Goal: Use online tool/utility

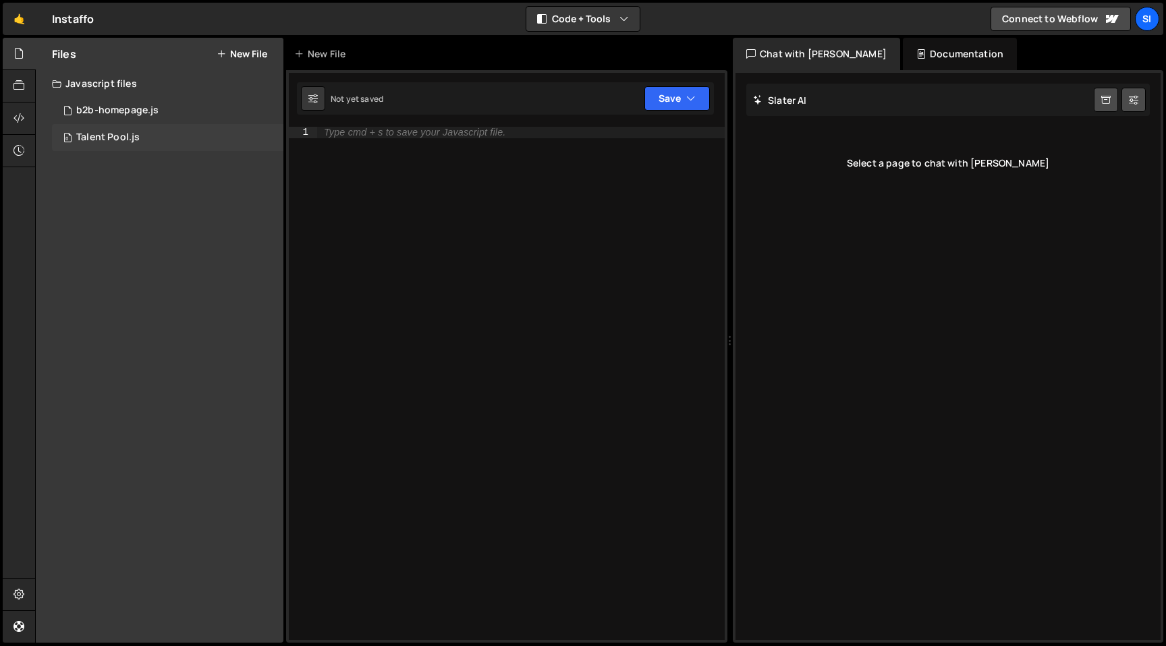
click at [155, 130] on div "0 Talent Pool.js 0" at bounding box center [167, 137] width 231 height 27
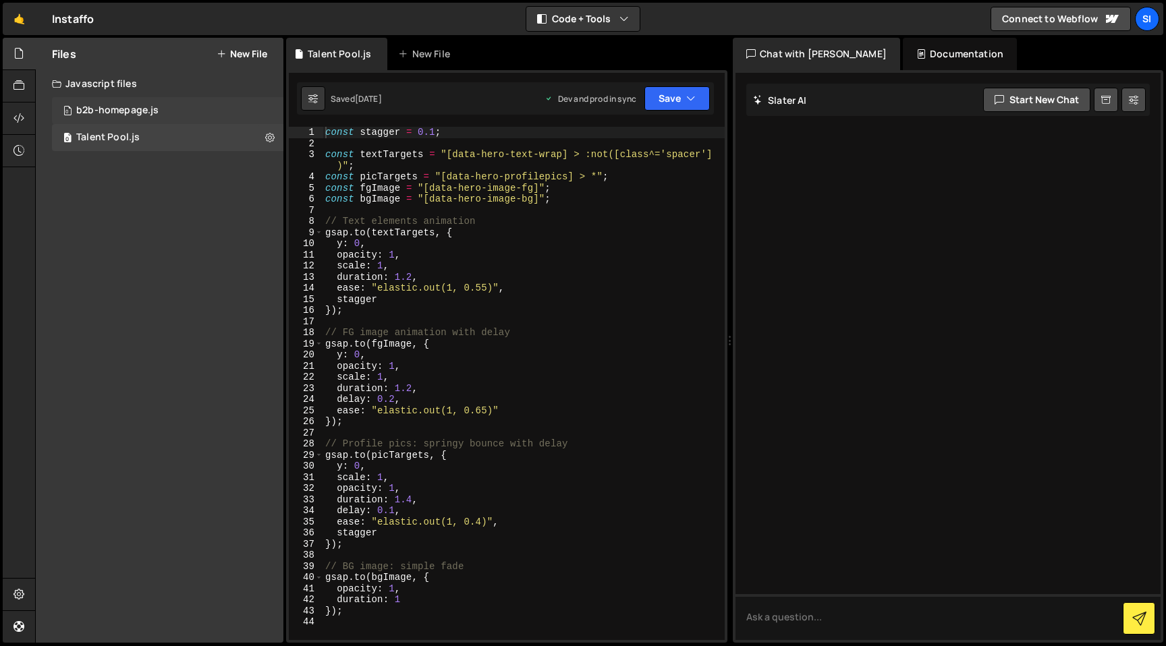
click at [167, 114] on div "0 b2b-homepage.js 0" at bounding box center [167, 110] width 231 height 27
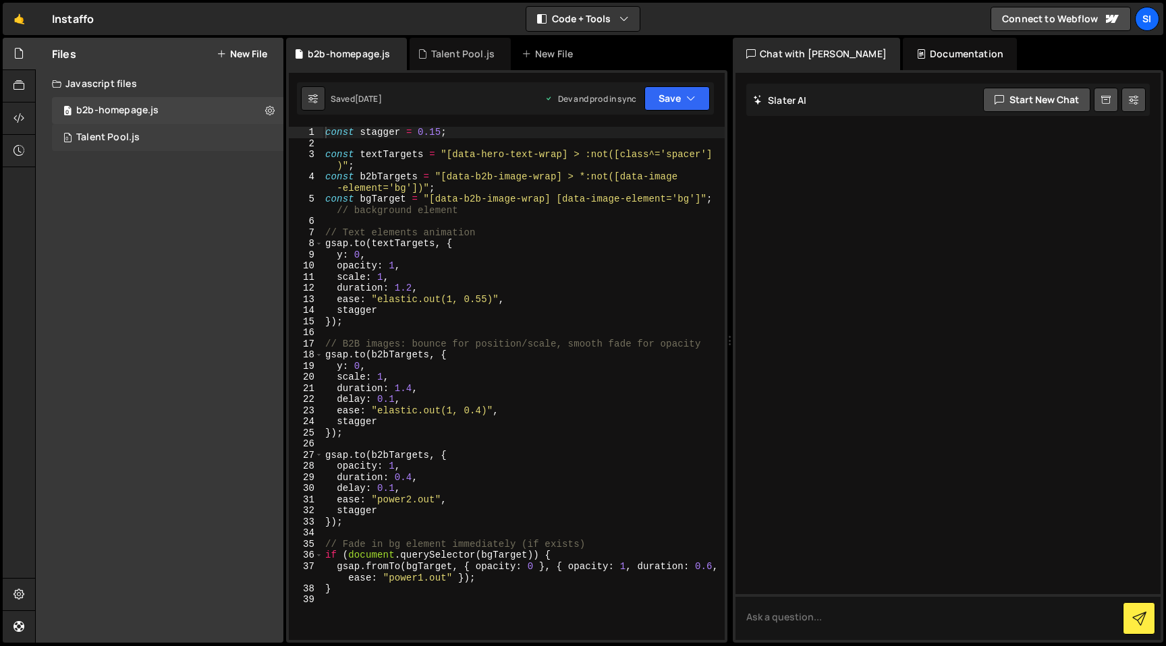
click at [188, 144] on div "0 Talent Pool.js 0" at bounding box center [167, 137] width 231 height 27
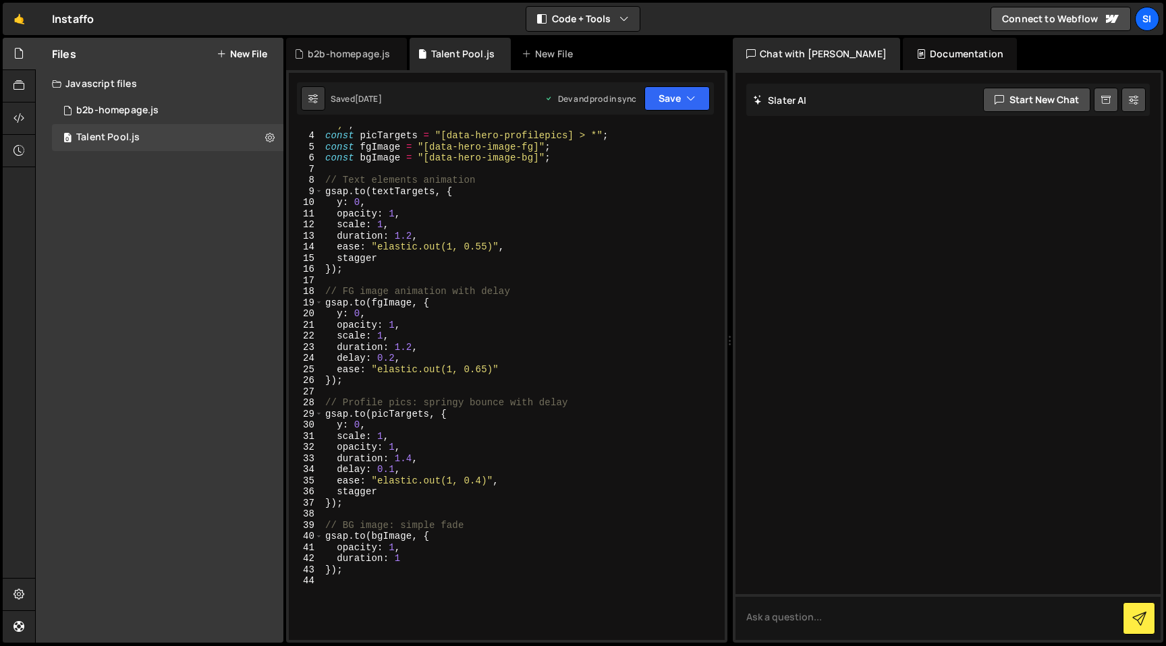
scroll to position [40, 0]
click at [166, 109] on div "0 b2b-homepage.js 0" at bounding box center [167, 110] width 231 height 27
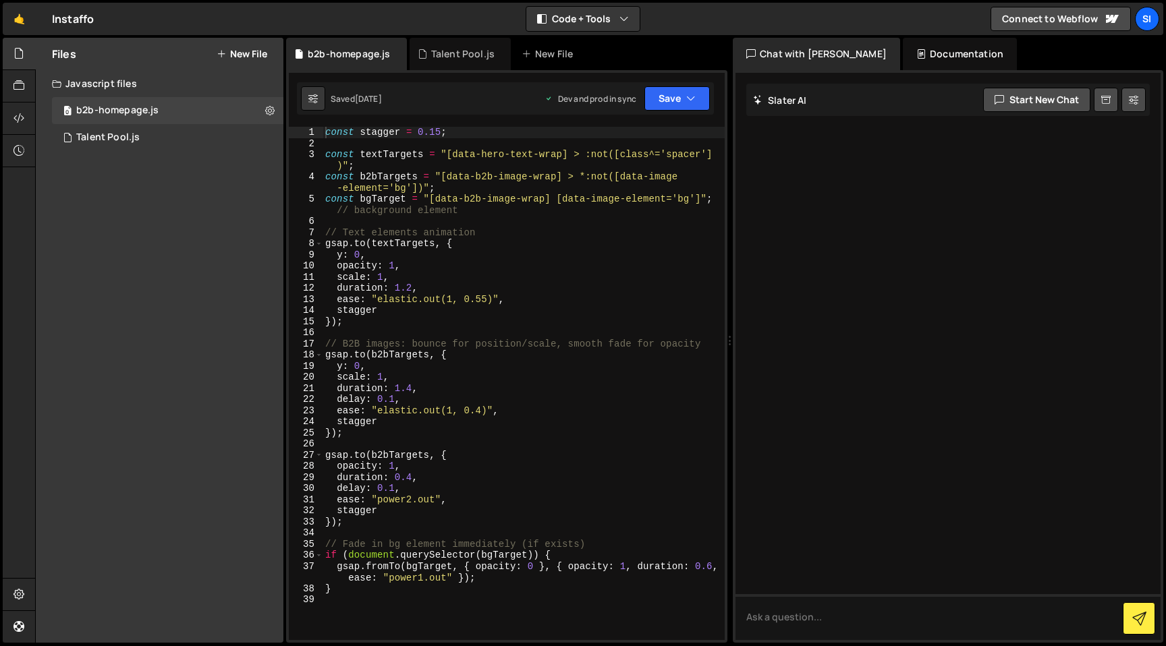
scroll to position [0, 0]
click at [478, 356] on div "const stagger = 0.15 ; const textTargets = "[data-hero-text-wrap] > :not([class…" at bounding box center [524, 395] width 402 height 536
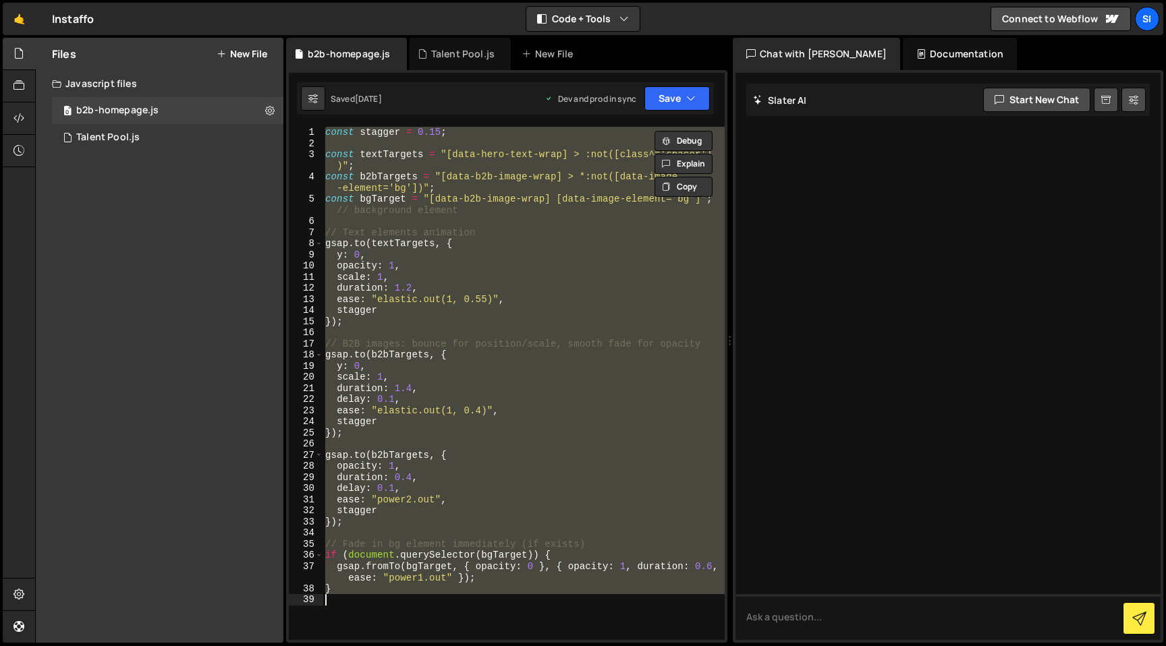
click at [434, 280] on div "const stagger = 0.15 ; const textTargets = "[data-hero-text-wrap] > :not([class…" at bounding box center [524, 383] width 402 height 513
type textarea "scale: 1,"
